Goal: Information Seeking & Learning: Learn about a topic

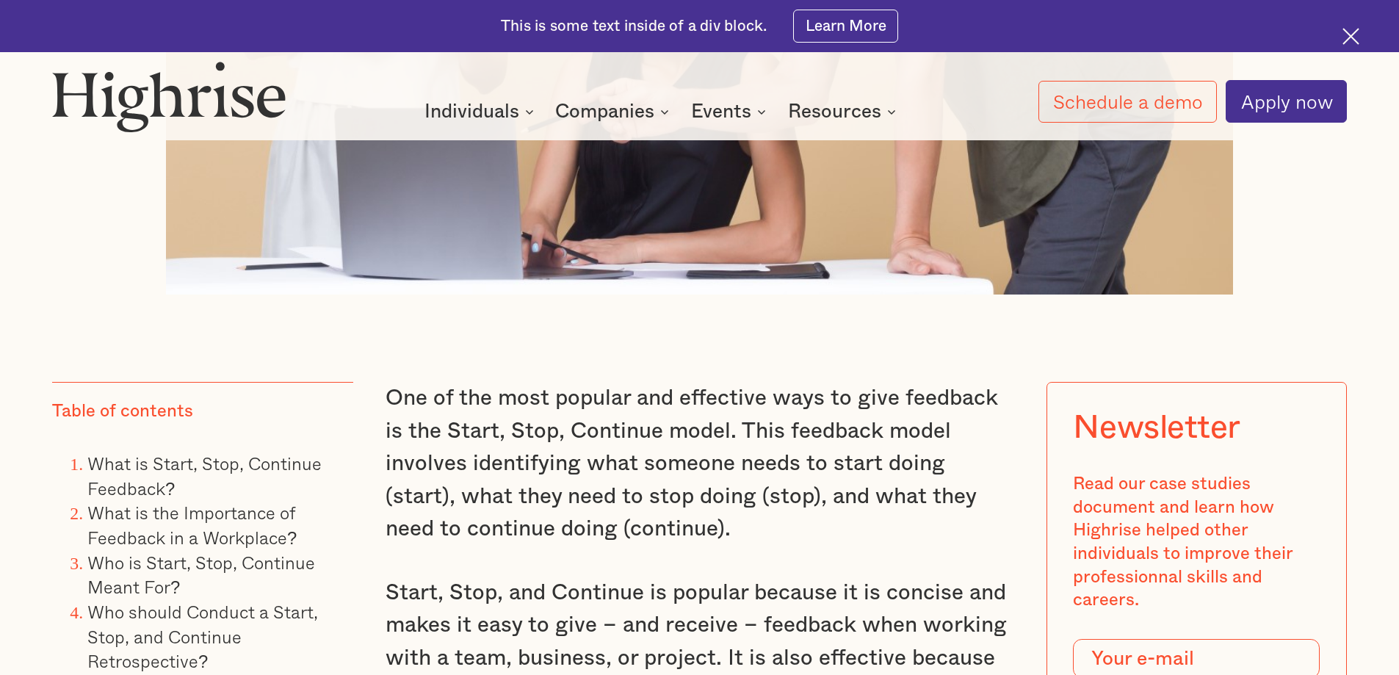
scroll to position [1322, 0]
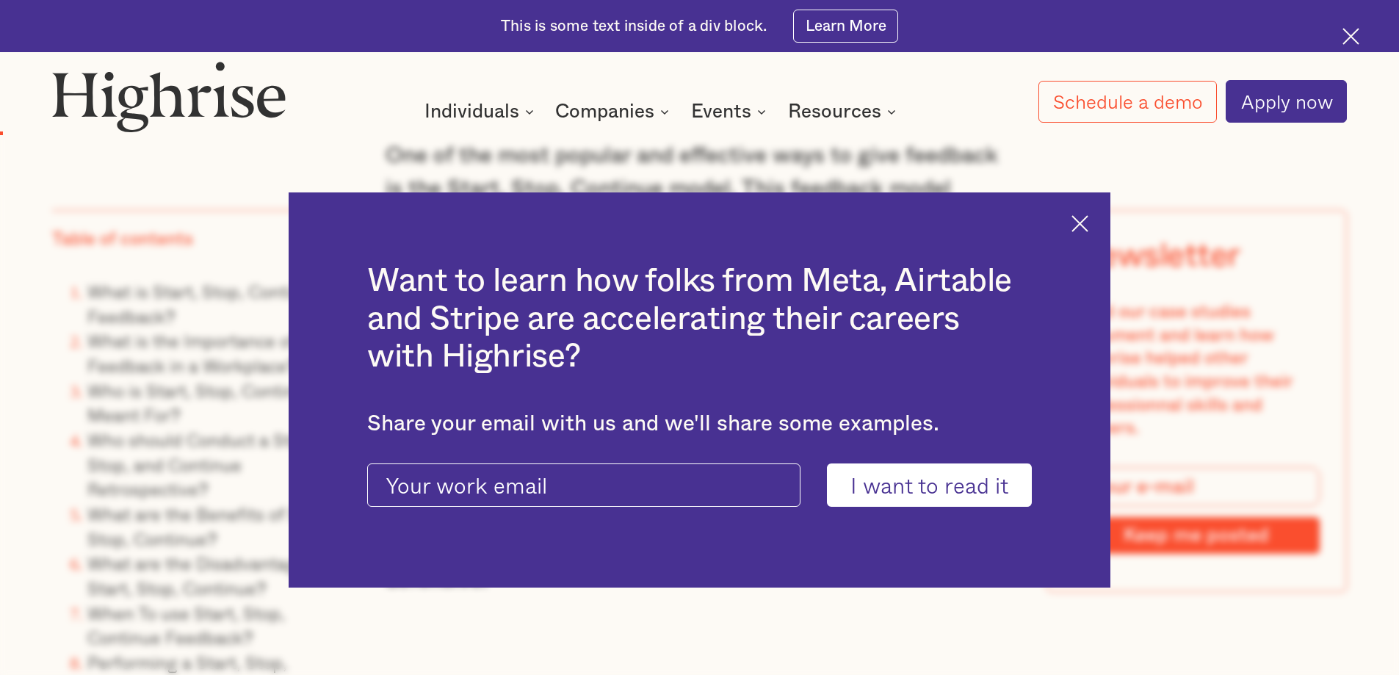
click at [1088, 222] on img at bounding box center [1079, 223] width 17 height 17
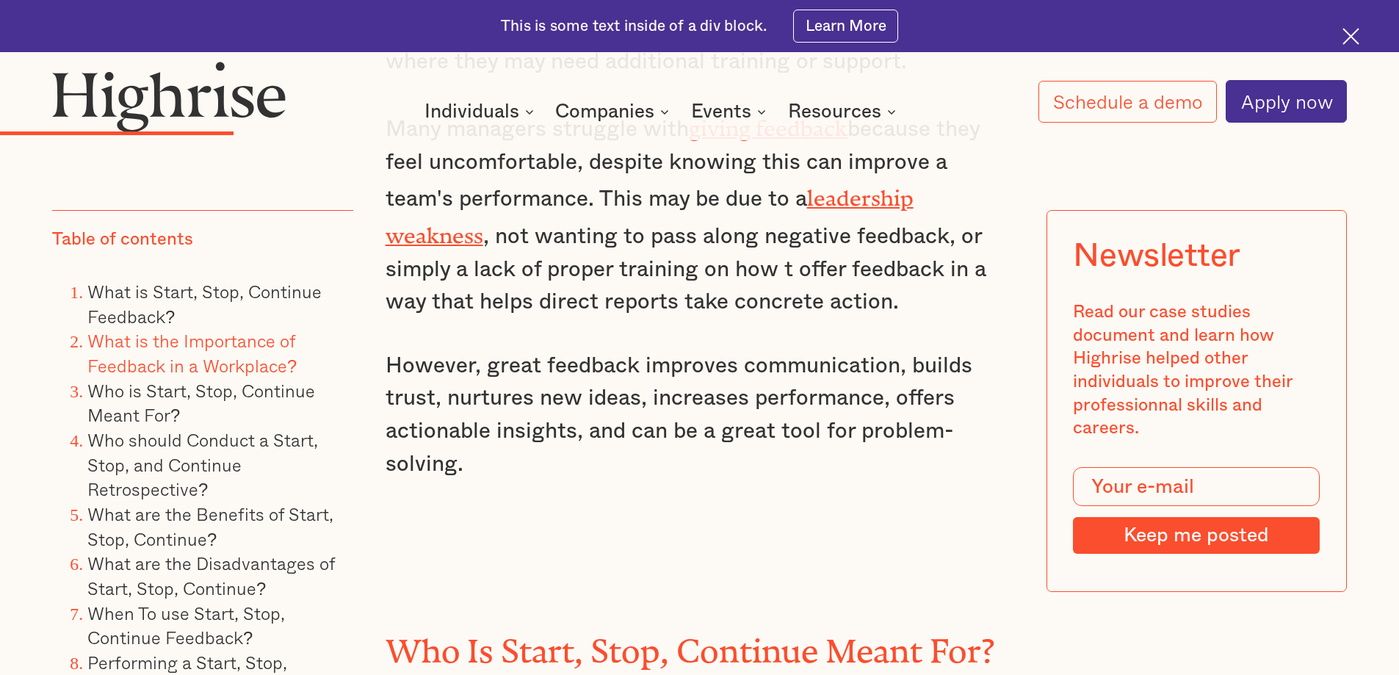
scroll to position [4185, 0]
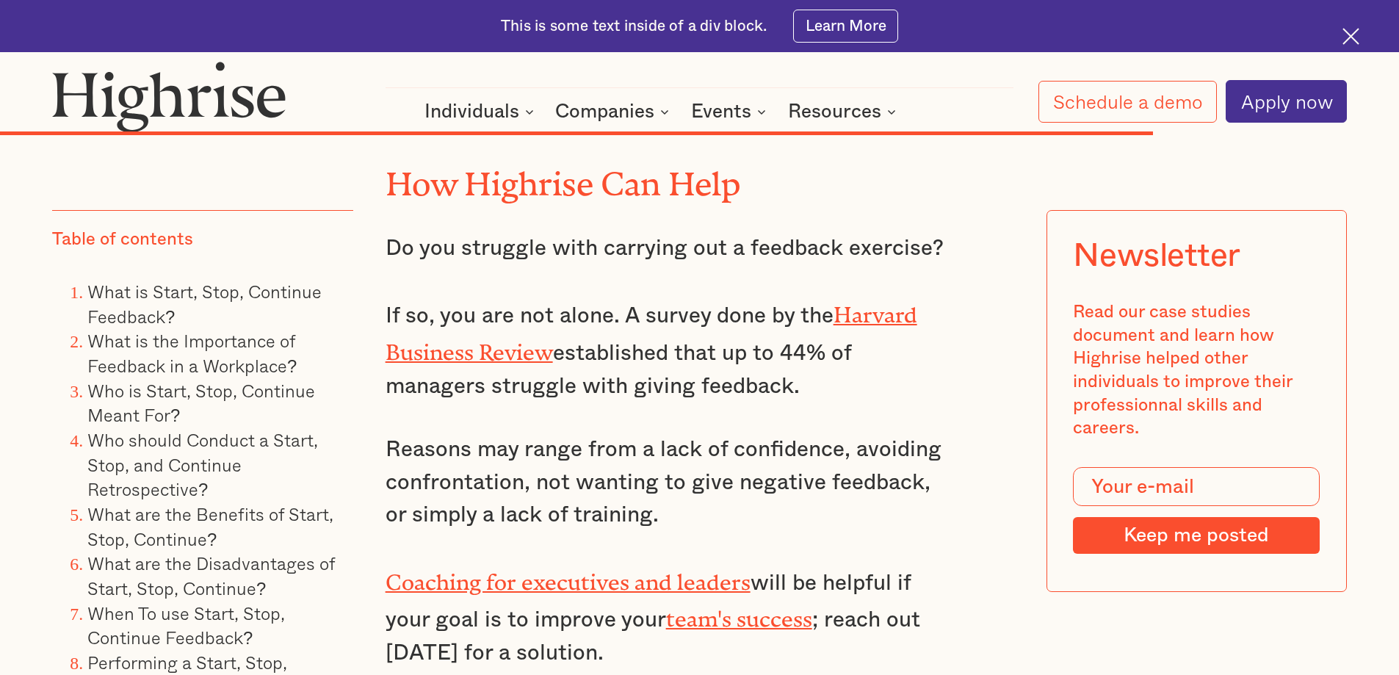
scroll to position [14537, 0]
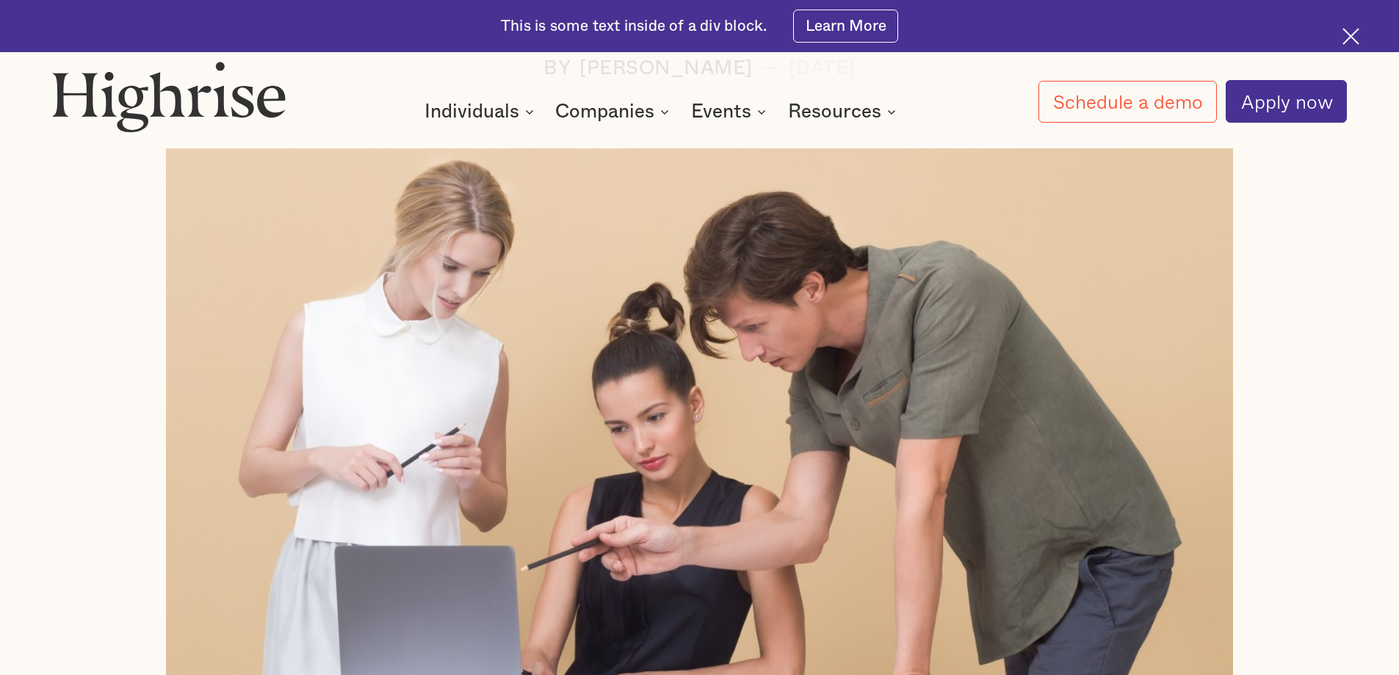
scroll to position [587, 0]
